Goal: Task Accomplishment & Management: Use online tool/utility

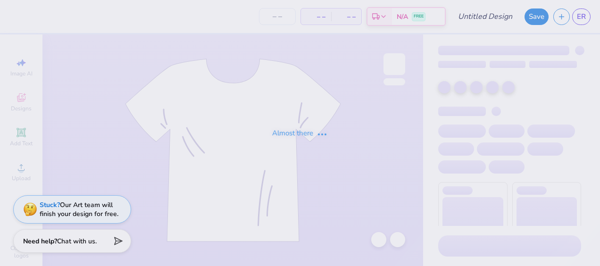
type input "Great Women Go Greek"
type input "12"
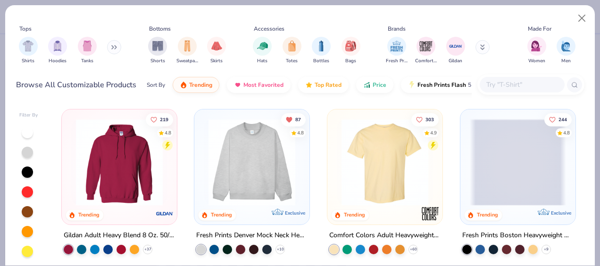
type textarea "x"
click at [108, 51] on div "Shirts Hoodies Tanks" at bounding box center [70, 50] width 109 height 35
click at [115, 48] on icon at bounding box center [114, 47] width 6 height 5
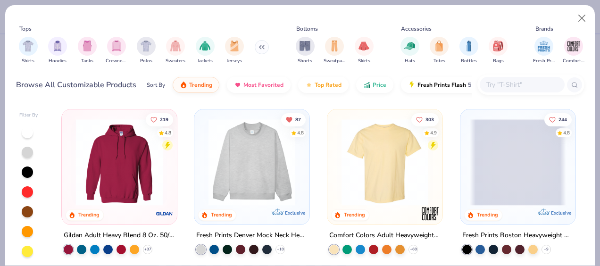
click at [259, 49] on icon at bounding box center [262, 47] width 6 height 5
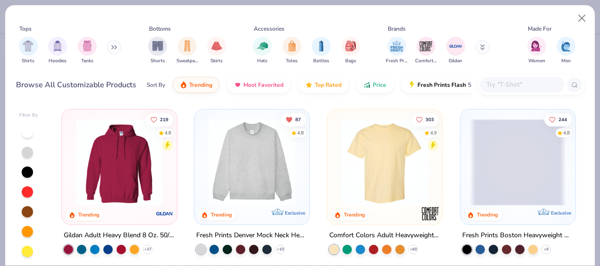
click at [509, 85] on input "text" at bounding box center [522, 84] width 73 height 11
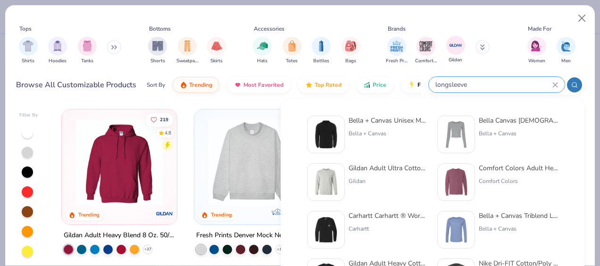
type input "longsleeve"
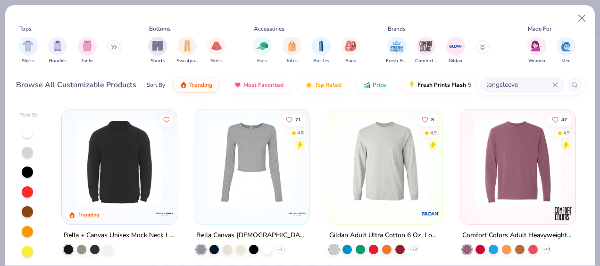
click at [112, 164] on div at bounding box center [23, 162] width 288 height 87
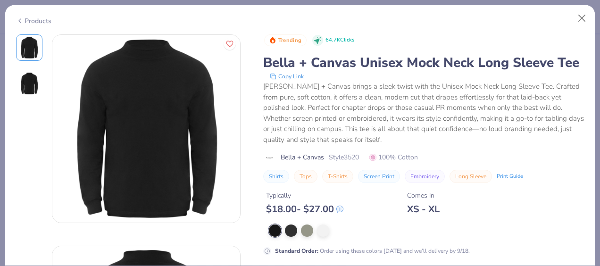
scroll to position [26, 0]
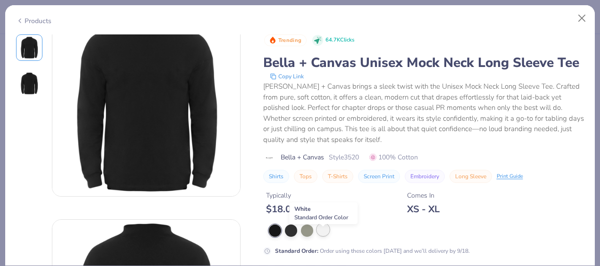
click at [324, 236] on div at bounding box center [323, 230] width 12 height 12
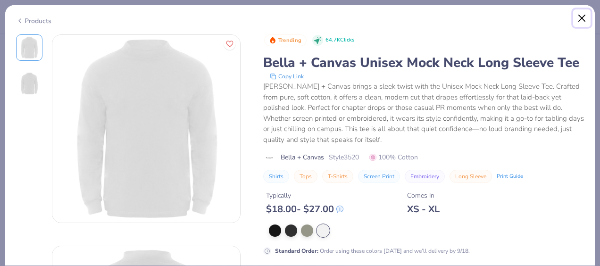
click at [583, 21] on button "Close" at bounding box center [582, 18] width 18 height 18
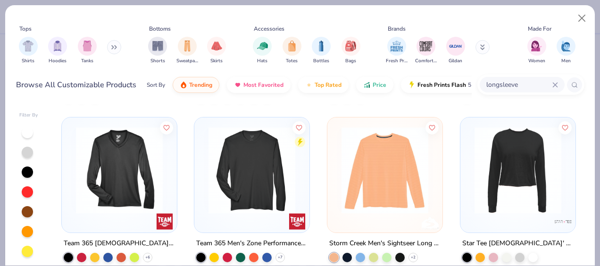
scroll to position [1131, 0]
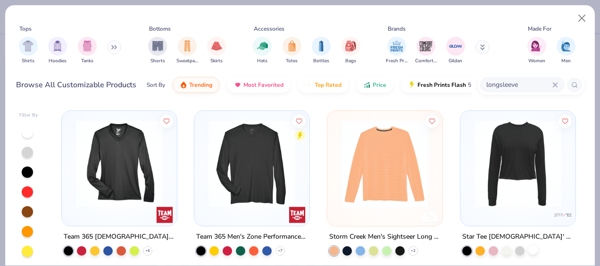
click at [533, 249] on div at bounding box center [533, 249] width 9 height 9
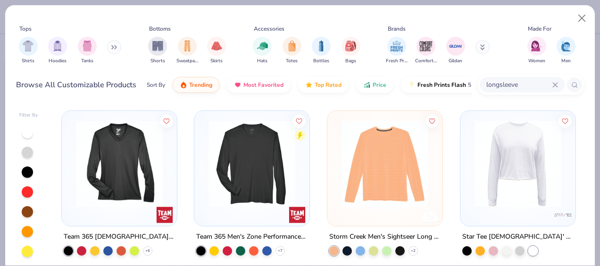
click at [486, 133] on img at bounding box center [518, 163] width 96 height 87
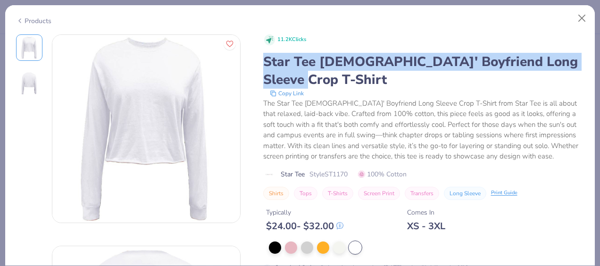
drag, startPoint x: 303, startPoint y: 79, endPoint x: 260, endPoint y: 53, distance: 51.0
click at [260, 53] on div "11.2K Clicks Star Tee Ladies' Boyfriend Long Sleeve Crop T-Shirt Copy Link The …" at bounding box center [300, 234] width 569 height 400
copy div "Star Tee [DEMOGRAPHIC_DATA]' Boyfriend Long Sleeve Crop T-Shirt"
click at [353, 84] on div "Star Tee [DEMOGRAPHIC_DATA]' Boyfriend Long Sleeve Crop T-Shirt" at bounding box center [423, 71] width 321 height 36
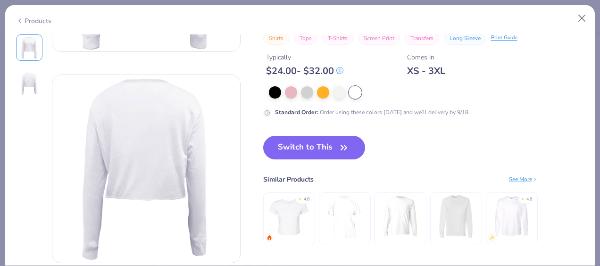
scroll to position [171, 0]
click at [310, 145] on button "Switch to This" at bounding box center [314, 148] width 102 height 24
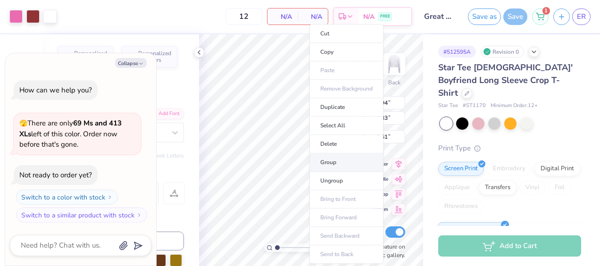
click at [328, 162] on li "Group" at bounding box center [347, 162] width 74 height 18
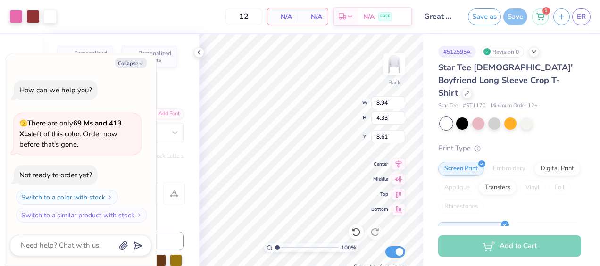
type textarea "x"
type input "0.50"
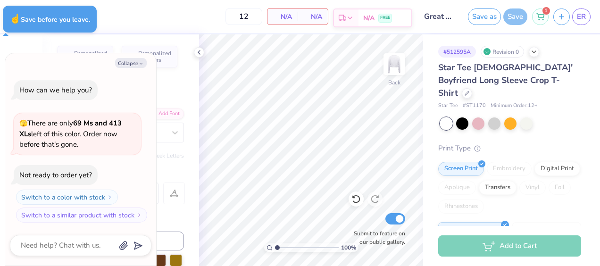
type textarea "x"
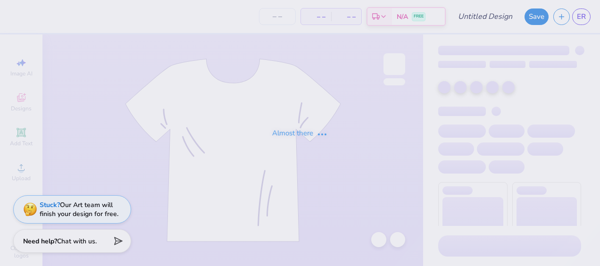
type input "Great Women Go Greek"
type input "12"
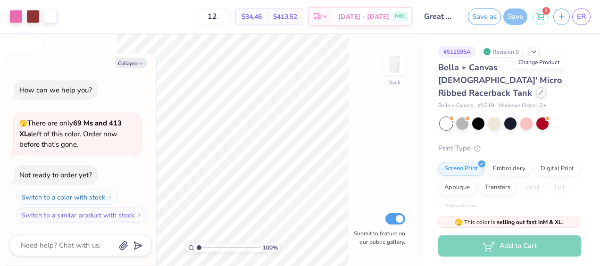
click at [539, 91] on icon at bounding box center [541, 93] width 4 height 4
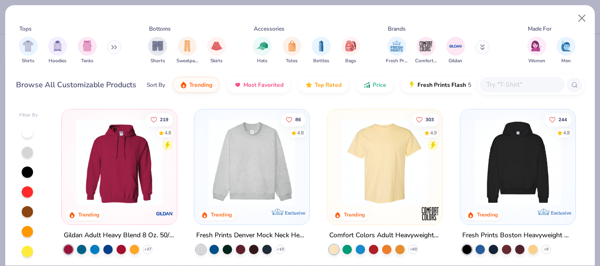
type textarea "x"
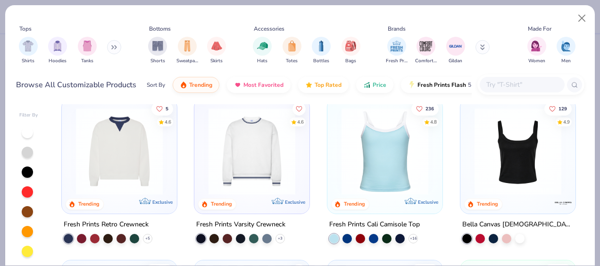
scroll to position [171, 0]
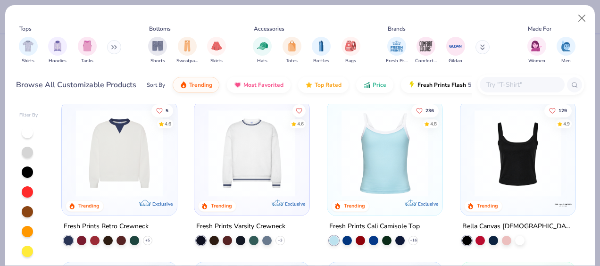
click at [521, 84] on input "text" at bounding box center [522, 84] width 73 height 11
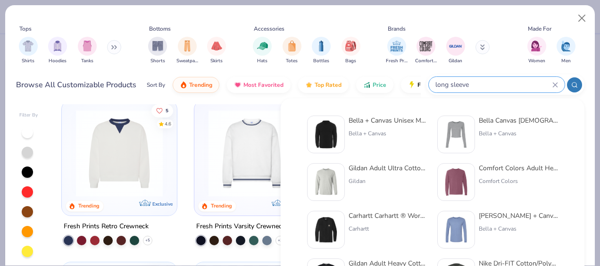
type input "long sleeve"
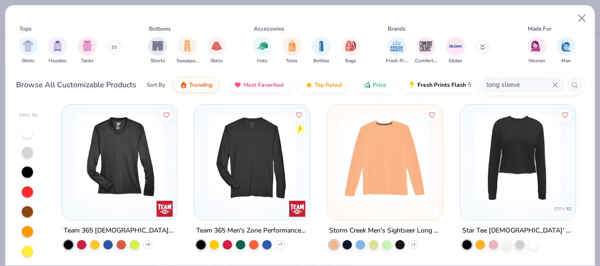
scroll to position [1137, 0]
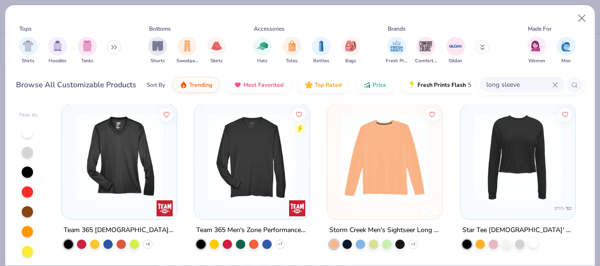
click at [533, 242] on div at bounding box center [533, 243] width 9 height 9
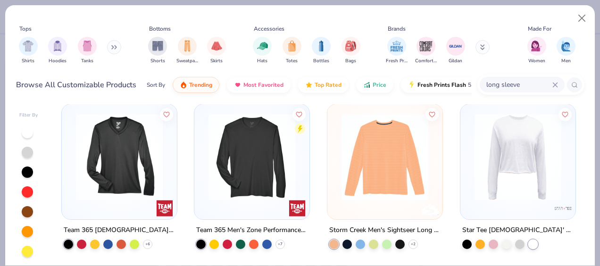
click at [523, 114] on img at bounding box center [518, 157] width 96 height 87
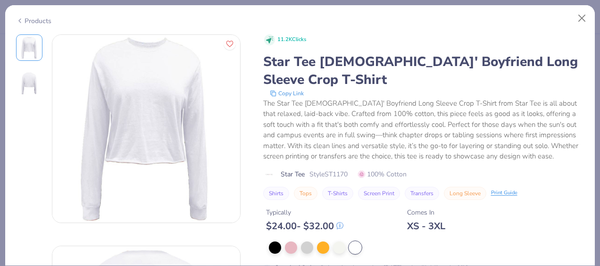
scroll to position [119, 0]
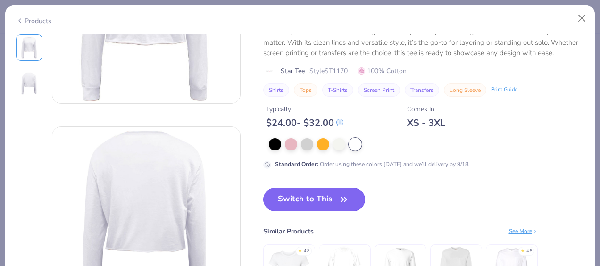
click at [337, 195] on button "Switch to This" at bounding box center [314, 200] width 102 height 24
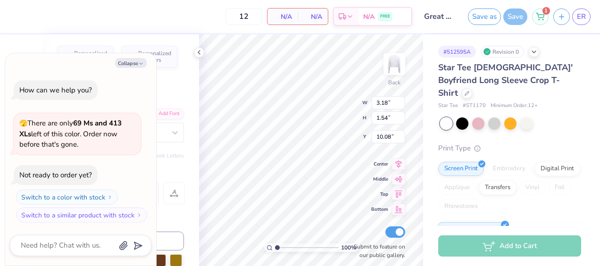
type textarea "x"
type input "2.72"
type input "1.82"
type input "9.06"
type textarea "x"
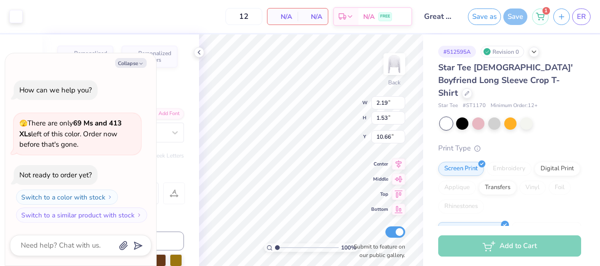
type input "1.47"
click at [353, 231] on icon at bounding box center [356, 231] width 9 height 9
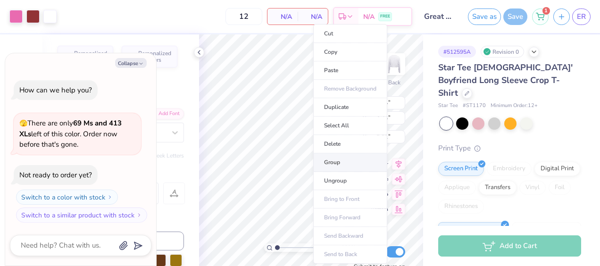
click at [327, 163] on li "Group" at bounding box center [350, 162] width 74 height 18
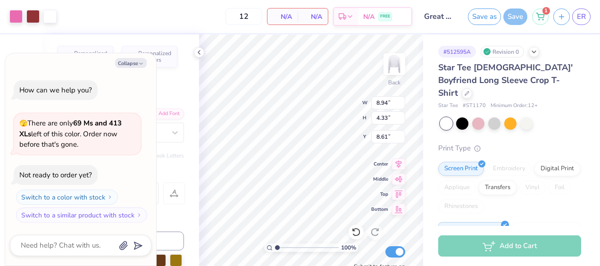
type textarea "x"
type input "0.84"
type textarea "x"
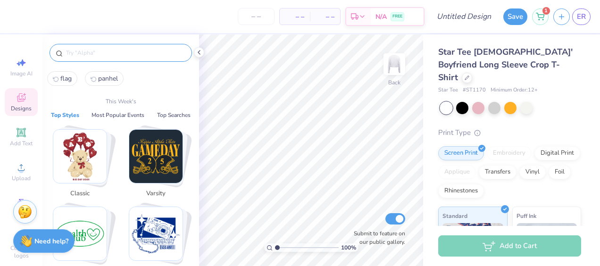
click at [93, 55] on input "text" at bounding box center [125, 52] width 121 height 9
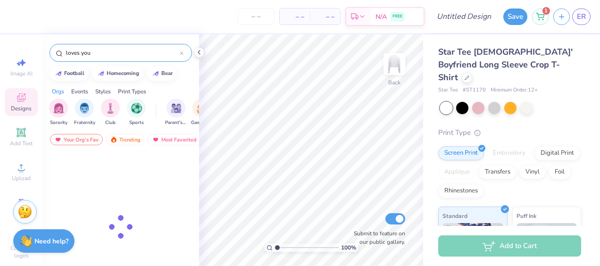
type input "loves you"
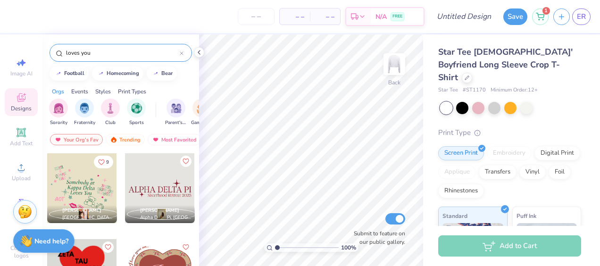
scroll to position [23, 0]
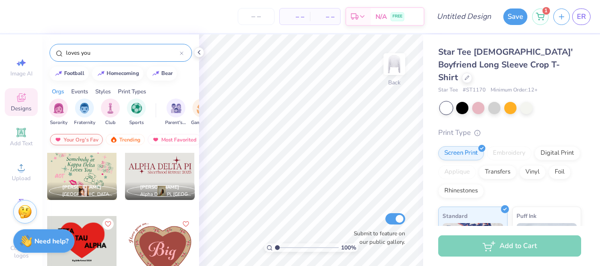
click at [71, 137] on div "Your Org's Fav" at bounding box center [76, 139] width 53 height 11
click at [85, 140] on div "Your Org's Fav" at bounding box center [76, 139] width 53 height 11
drag, startPoint x: 98, startPoint y: 52, endPoint x: 16, endPoint y: 49, distance: 81.7
click at [16, 49] on div "– – Per Item – – Total Est. Delivery N/A FREE Design Title Save 1 ER Image AI D…" at bounding box center [300, 133] width 600 height 266
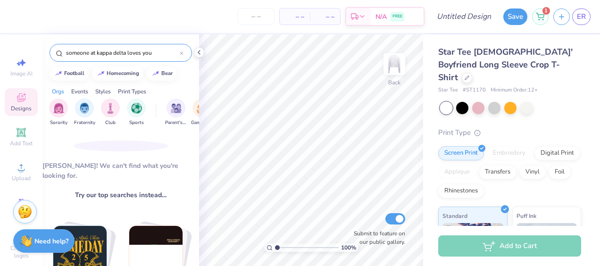
type input "someone at kappa delta loves you"
